Goal: Find specific page/section: Find specific page/section

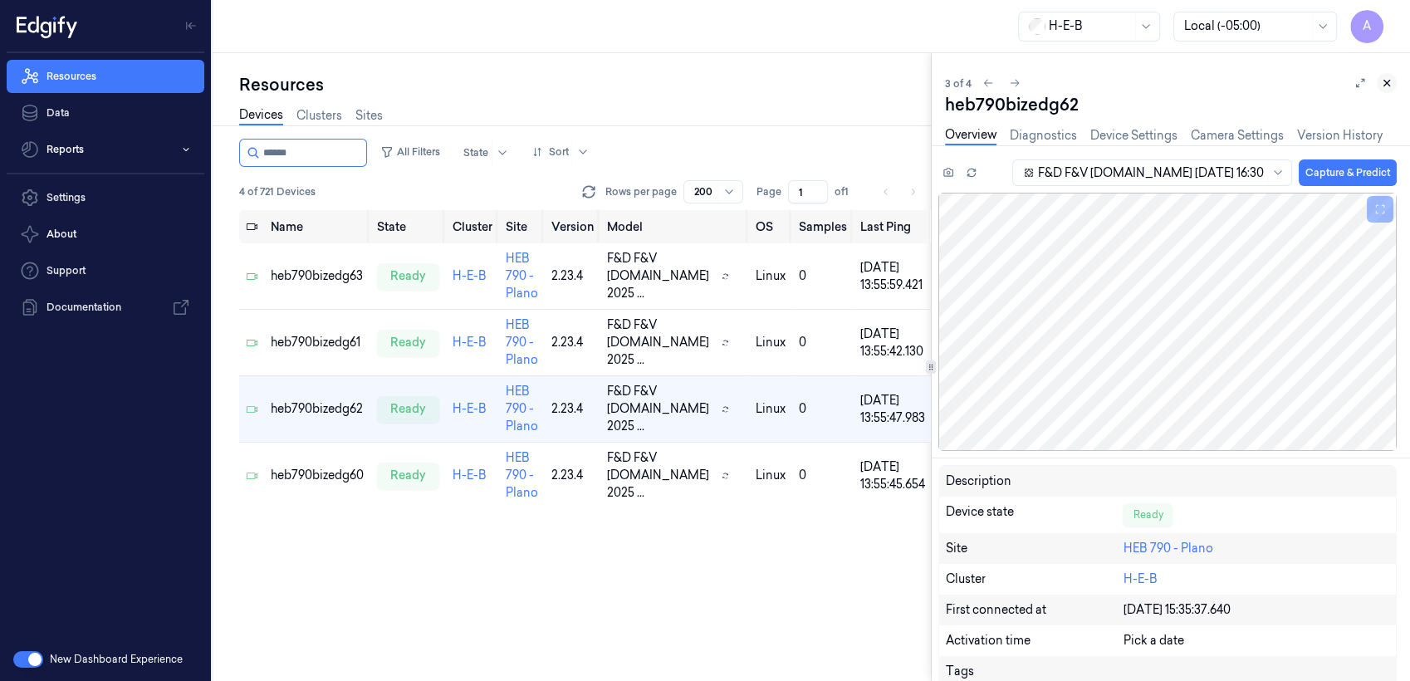
click at [1389, 86] on icon at bounding box center [1387, 83] width 12 height 12
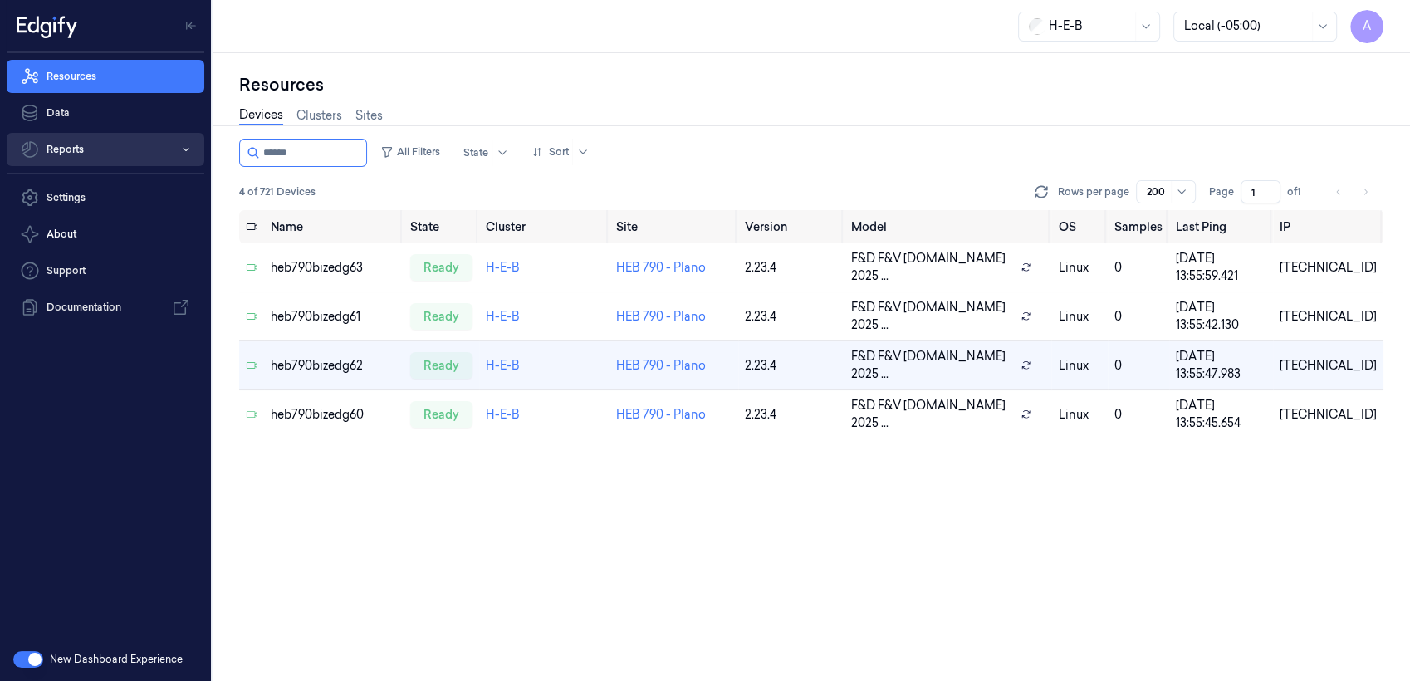
drag, startPoint x: 302, startPoint y: 150, endPoint x: 204, endPoint y: 151, distance: 98.9
click at [204, 151] on div "A Resources Data Reports Settings About Support Documentation New Dashboard Exp…" at bounding box center [705, 340] width 1410 height 681
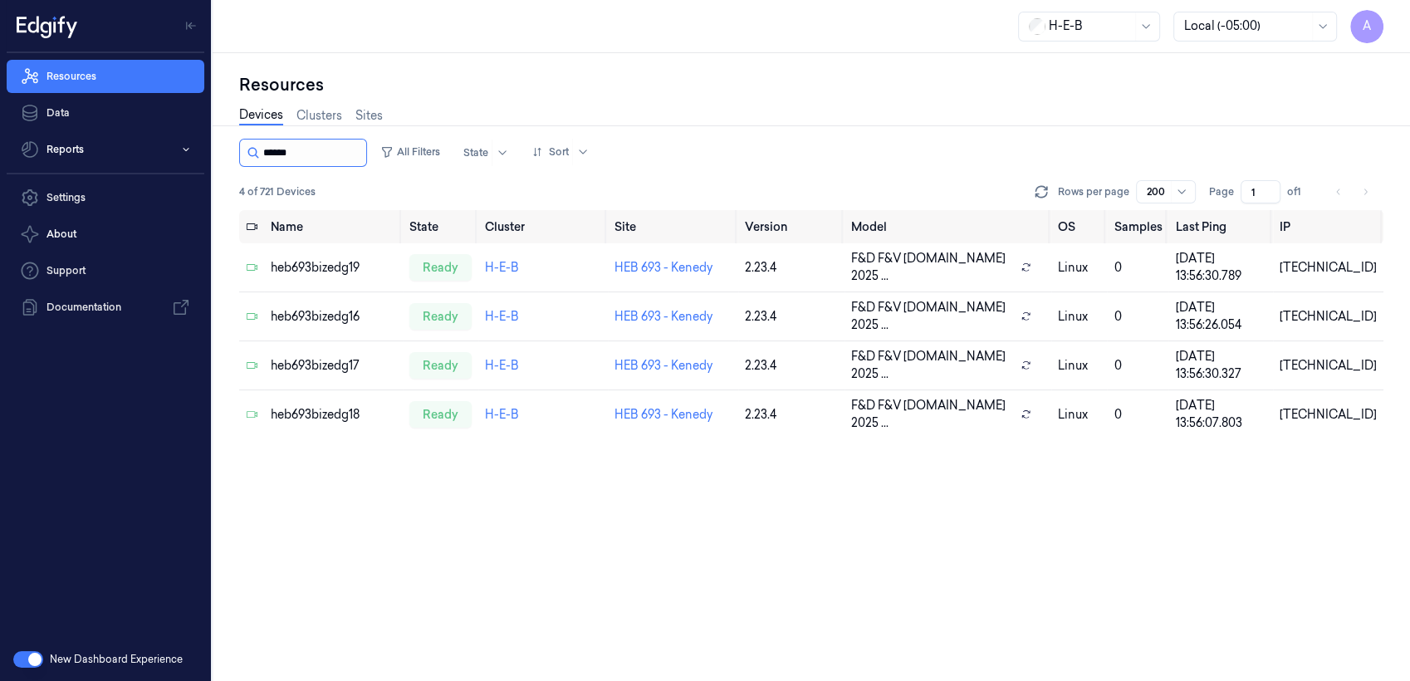
drag, startPoint x: 283, startPoint y: 146, endPoint x: 343, endPoint y: 156, distance: 60.6
click at [343, 156] on input "string" at bounding box center [313, 153] width 100 height 27
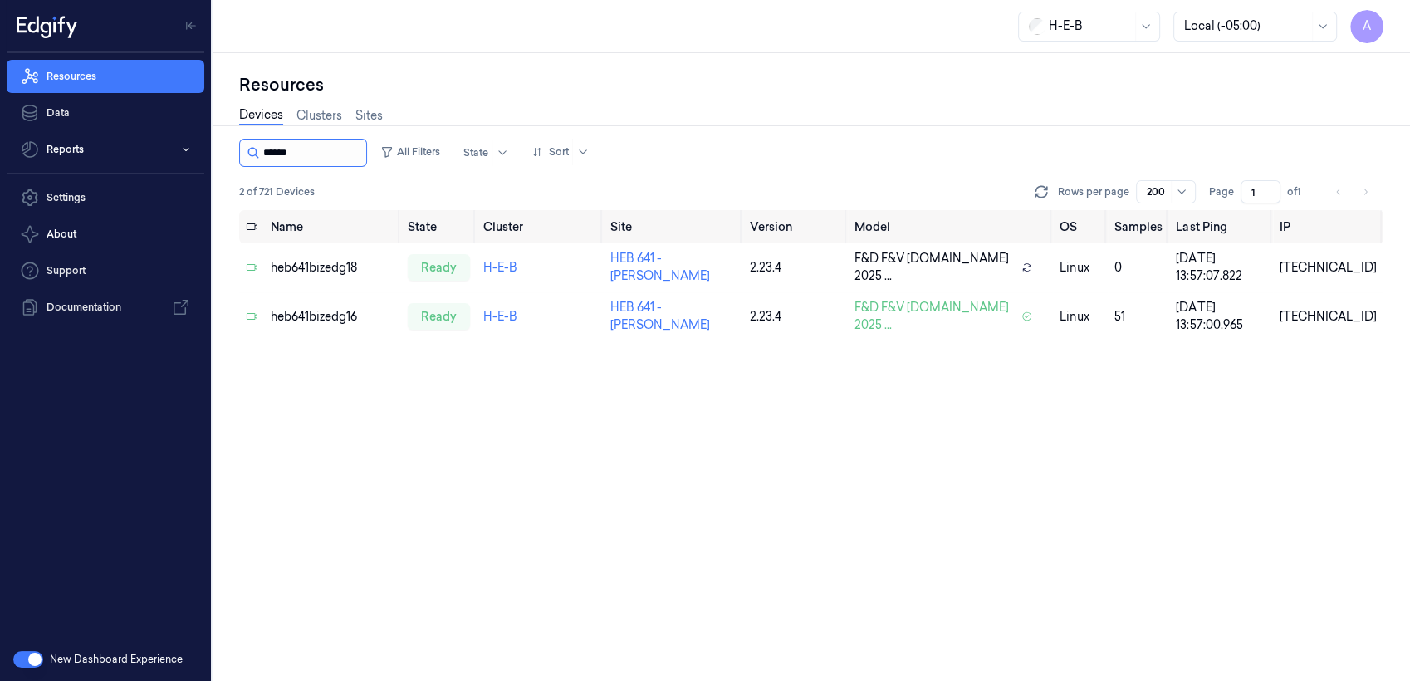
drag, startPoint x: 282, startPoint y: 151, endPoint x: 353, endPoint y: 156, distance: 71.6
click at [353, 156] on input "string" at bounding box center [313, 153] width 100 height 27
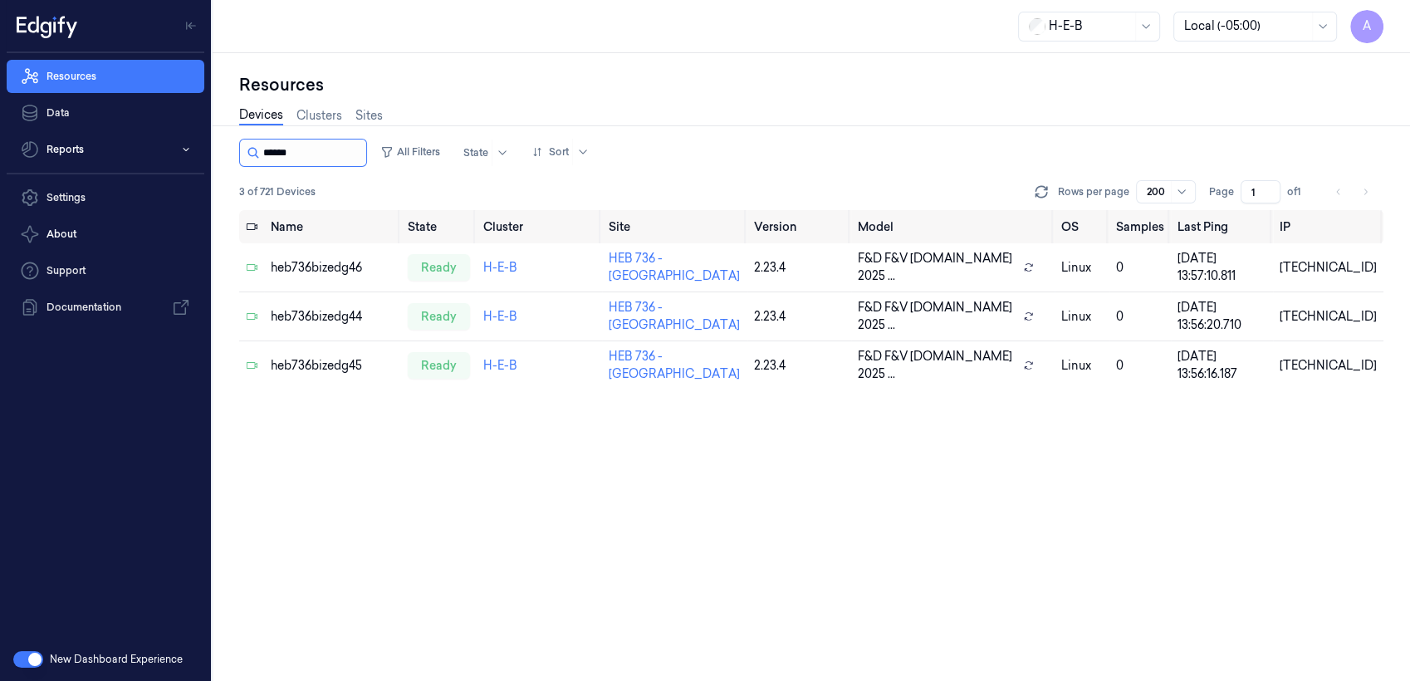
drag, startPoint x: 282, startPoint y: 152, endPoint x: 327, endPoint y: 158, distance: 46.1
click at [327, 158] on input "string" at bounding box center [313, 153] width 100 height 27
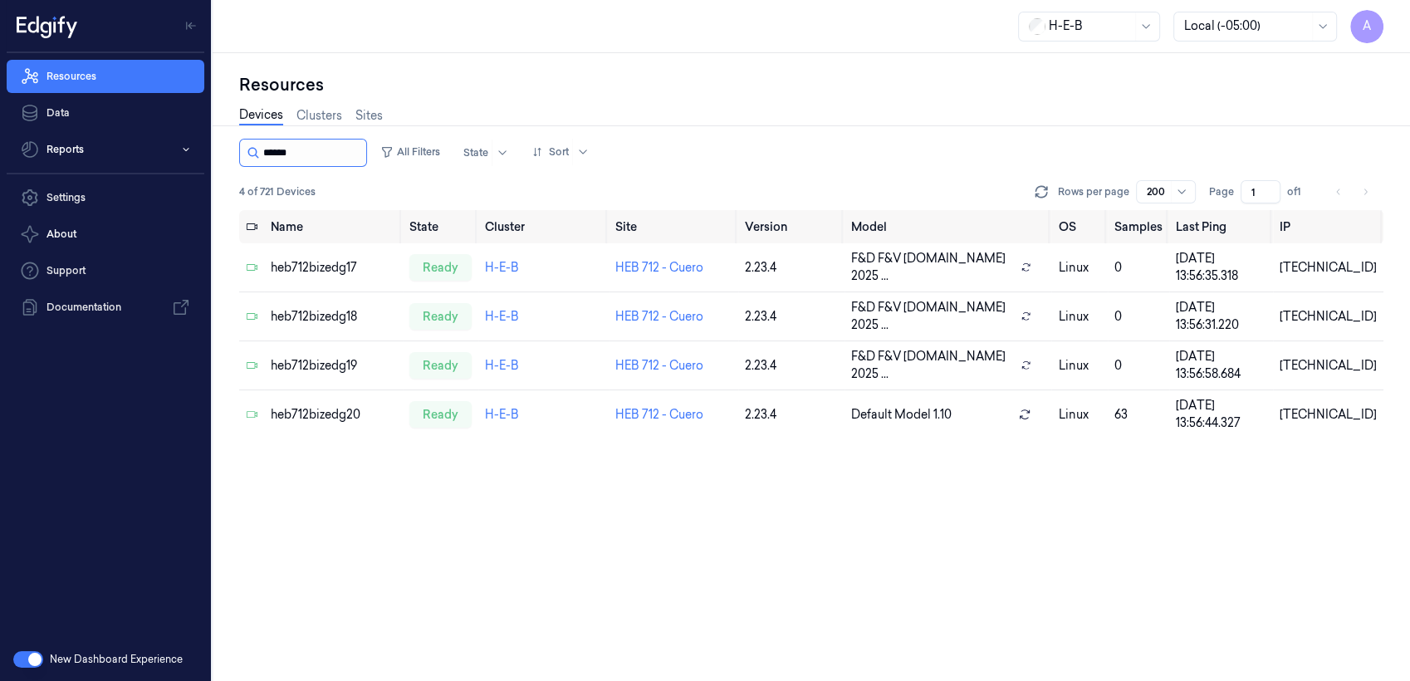
drag, startPoint x: 282, startPoint y: 157, endPoint x: 362, endPoint y: 163, distance: 80.8
click at [362, 163] on input "string" at bounding box center [313, 153] width 100 height 27
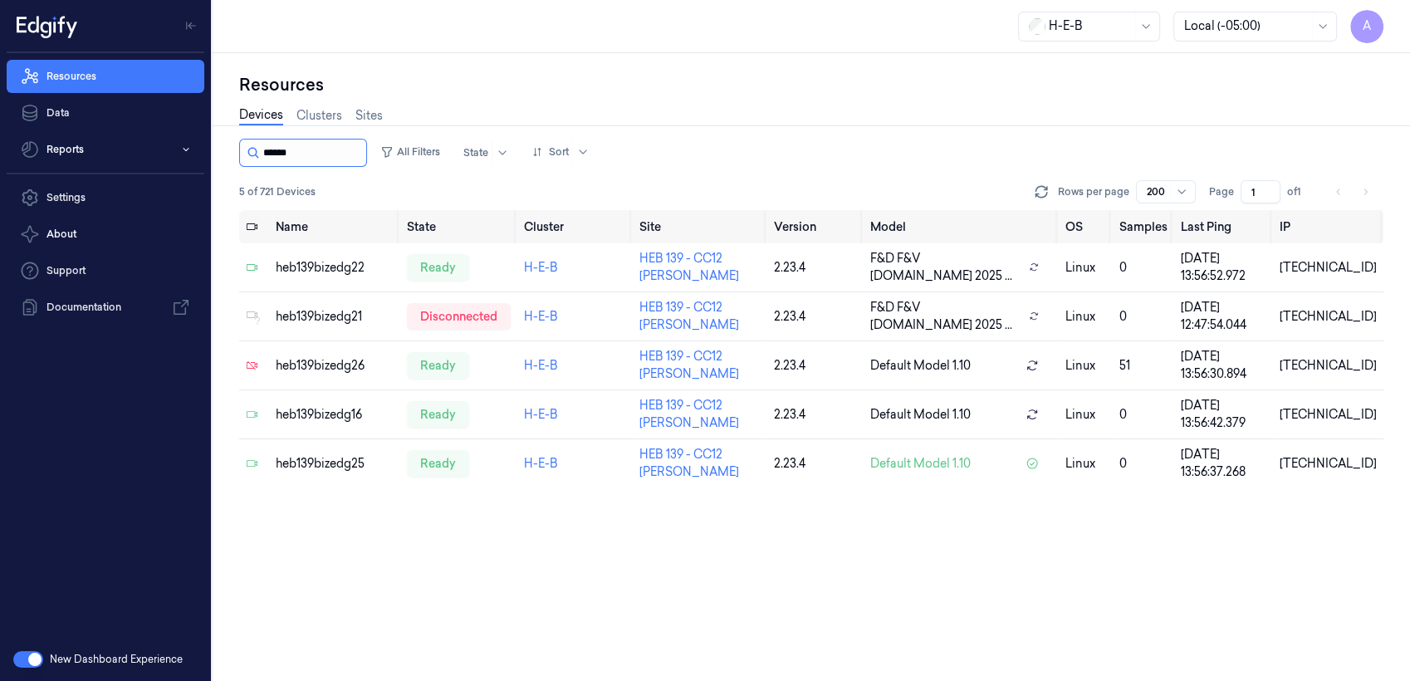
drag, startPoint x: 279, startPoint y: 141, endPoint x: 302, endPoint y: 150, distance: 24.2
click at [302, 150] on input "string" at bounding box center [313, 153] width 100 height 27
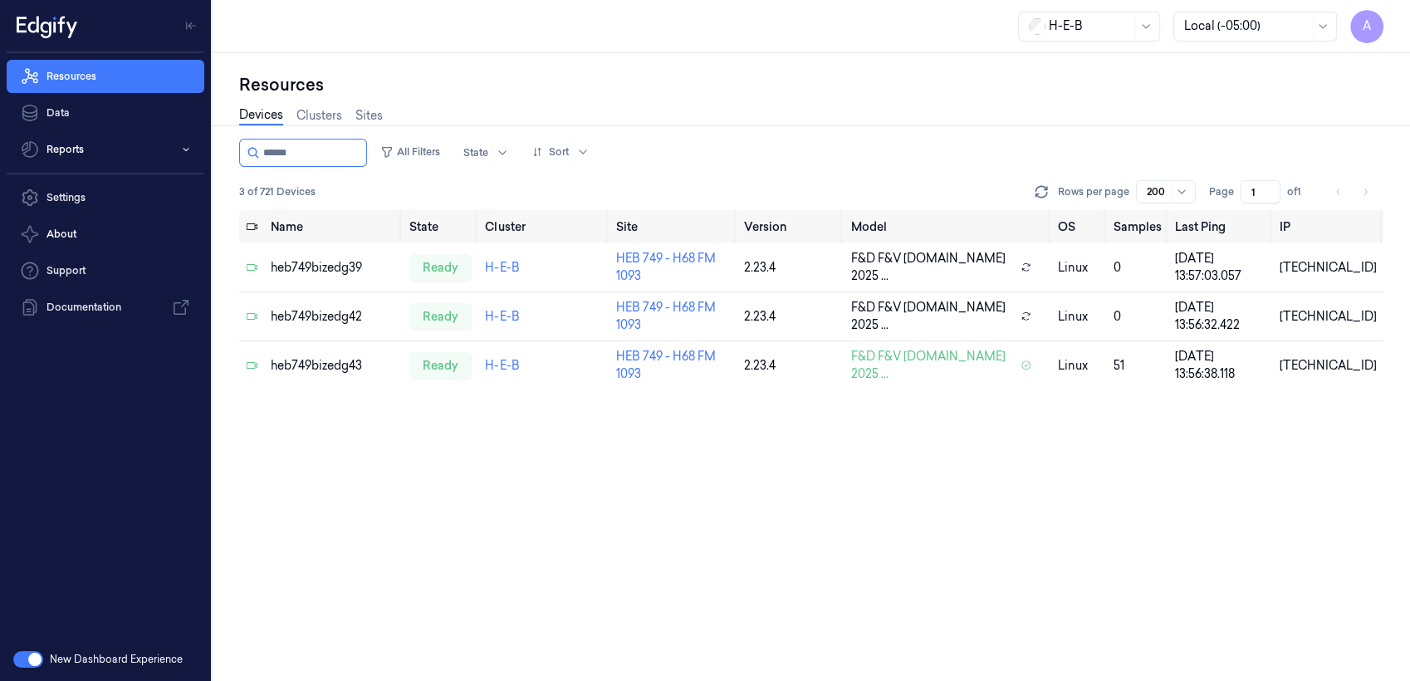
type input "******"
